Goal: Task Accomplishment & Management: Manage account settings

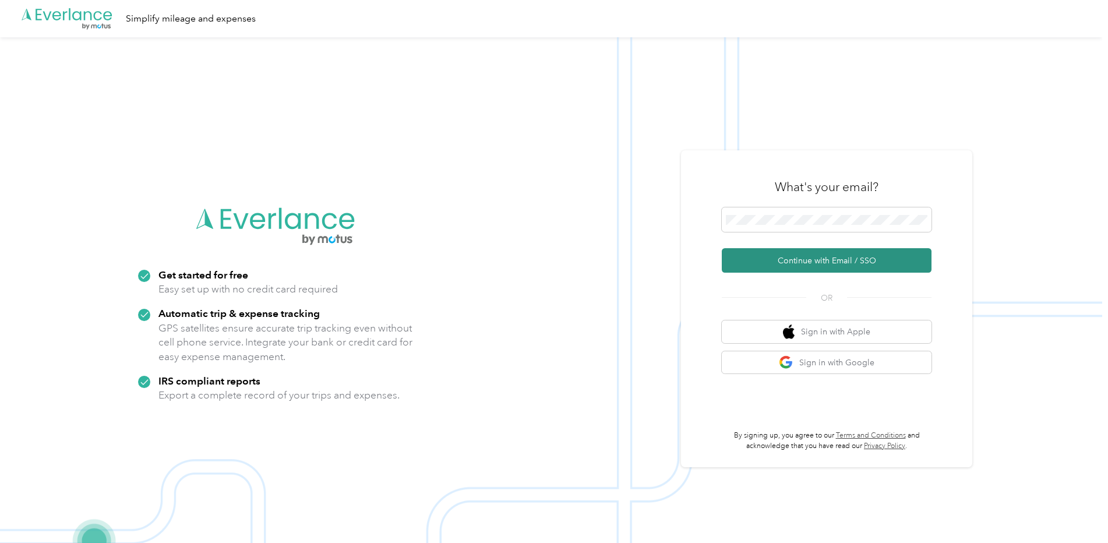
click at [789, 259] on button "Continue with Email / SSO" at bounding box center [827, 260] width 210 height 24
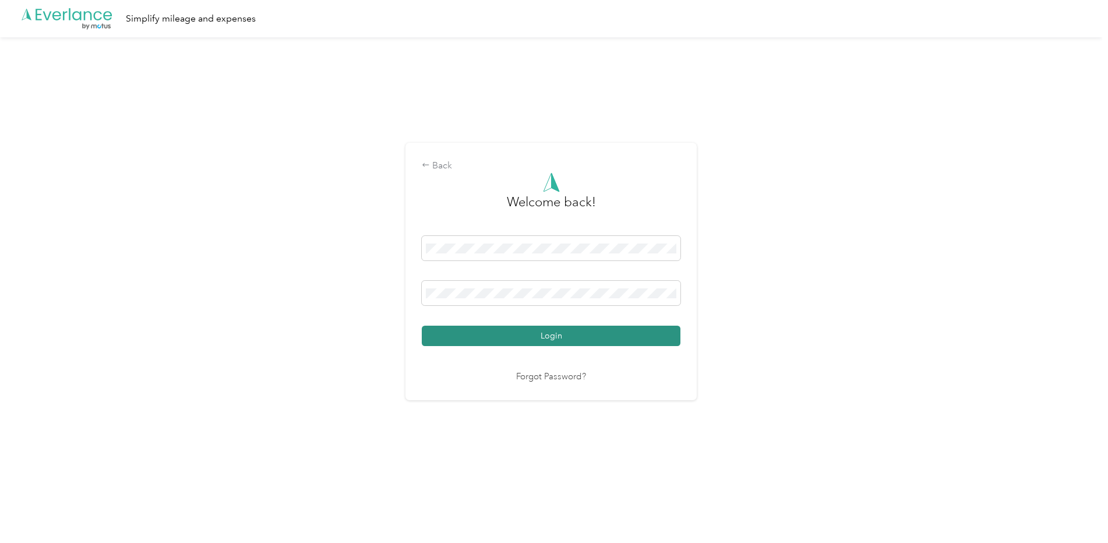
click at [592, 341] on button "Login" at bounding box center [551, 336] width 259 height 20
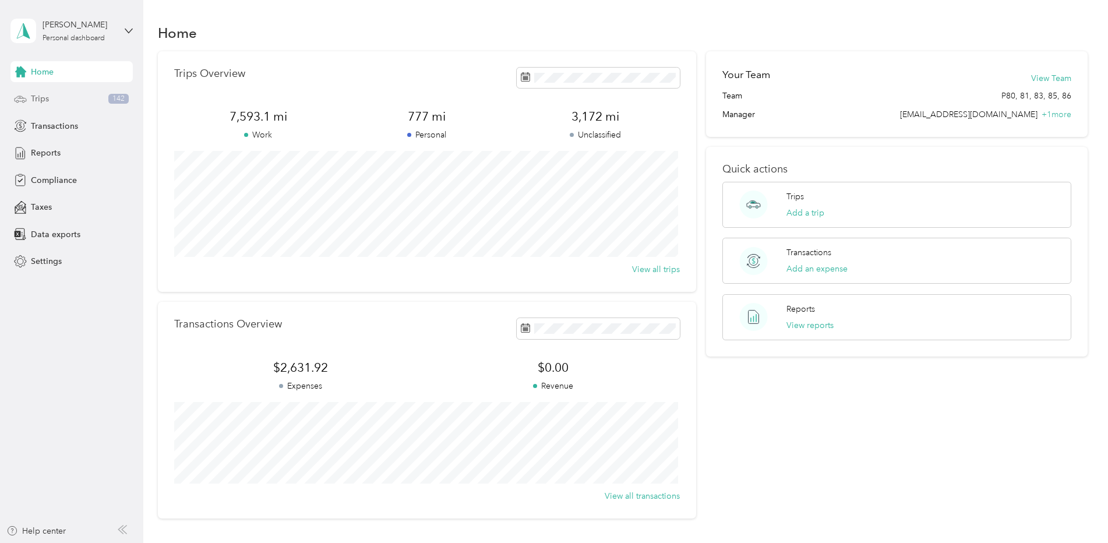
click at [45, 92] on div "Trips 142" at bounding box center [71, 99] width 122 height 21
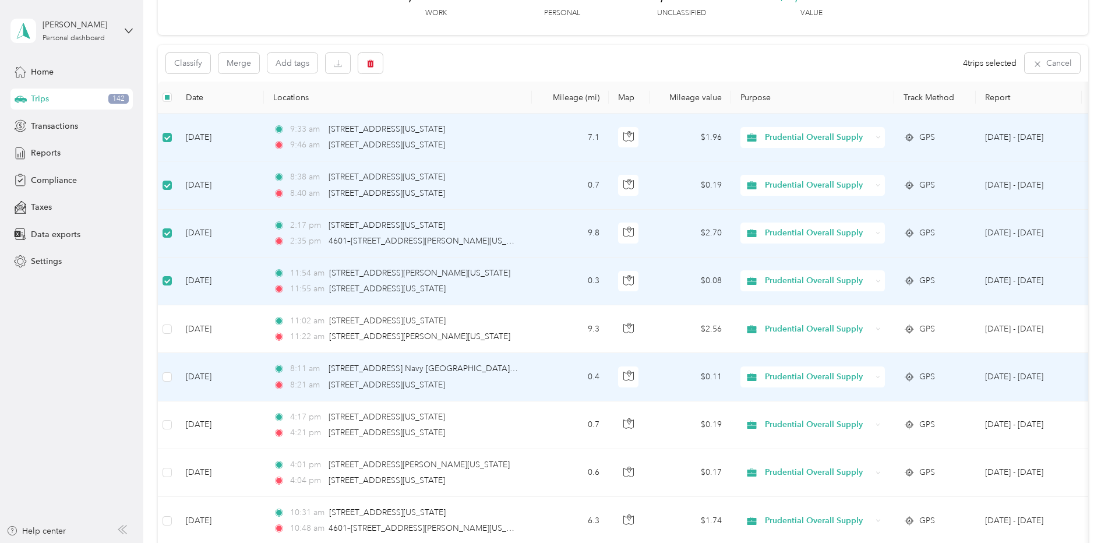
scroll to position [117, 0]
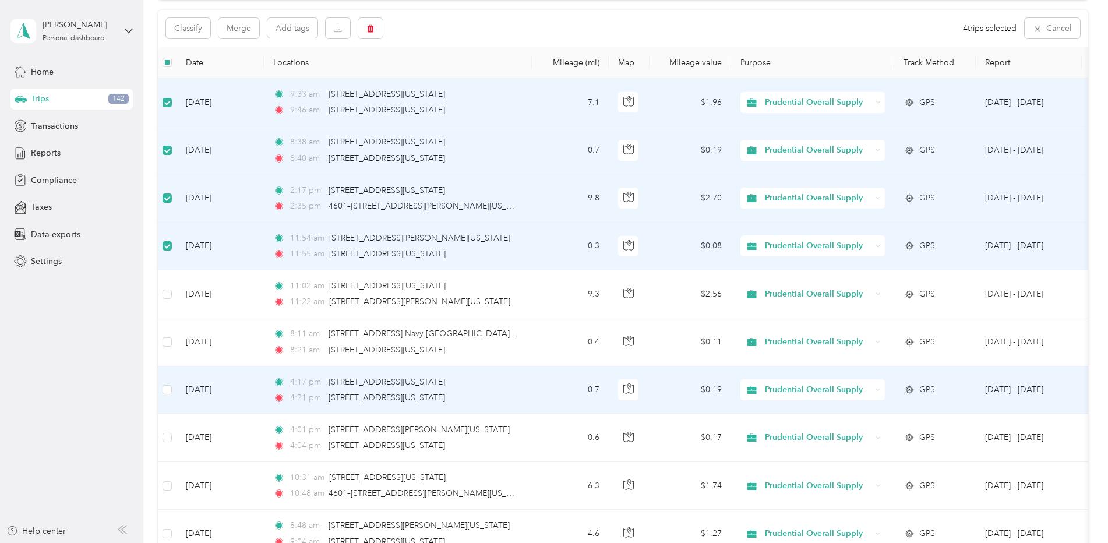
click at [168, 399] on td at bounding box center [167, 391] width 19 height 48
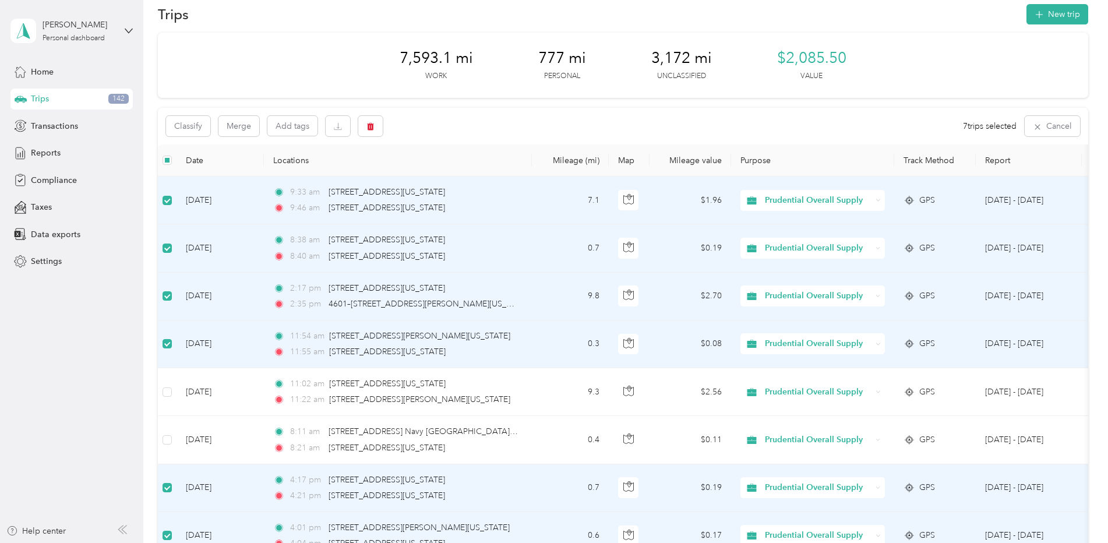
scroll to position [0, 0]
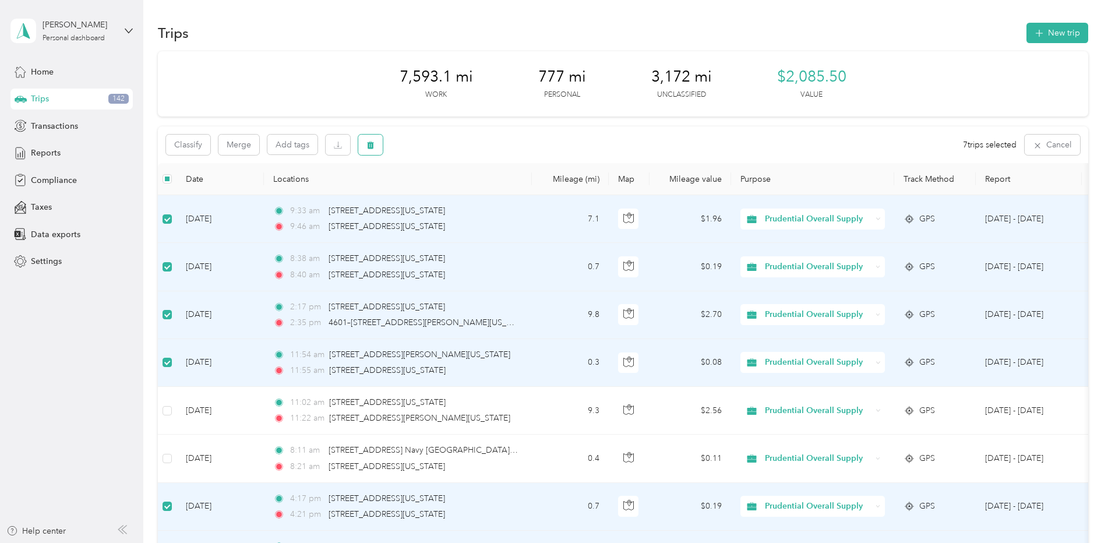
click at [362, 146] on button "button" at bounding box center [370, 145] width 24 height 20
click at [450, 194] on button "Yes" at bounding box center [457, 193] width 23 height 19
